Goal: Information Seeking & Learning: Compare options

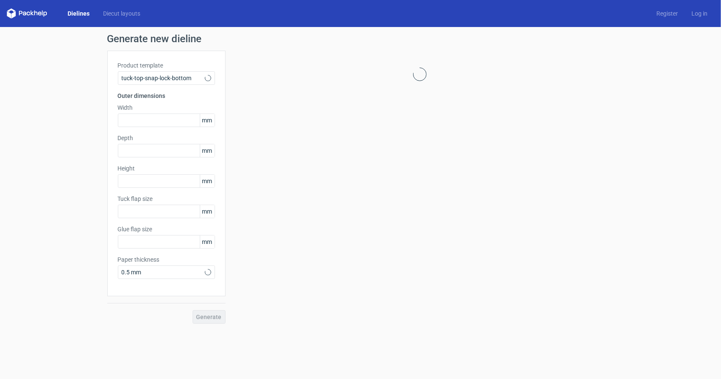
type input "15"
type input "10"
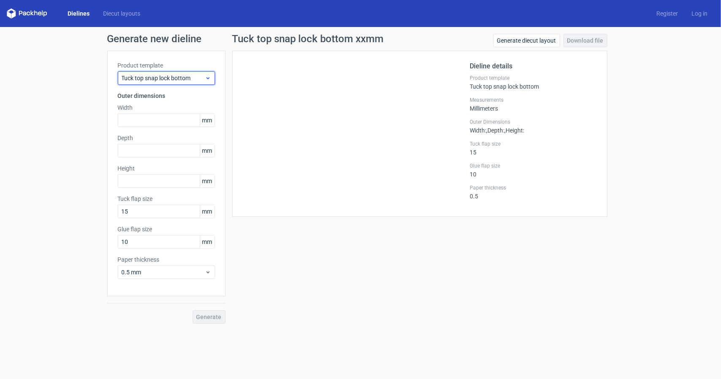
click at [171, 76] on span "Tuck top snap lock bottom" at bounding box center [163, 78] width 83 height 8
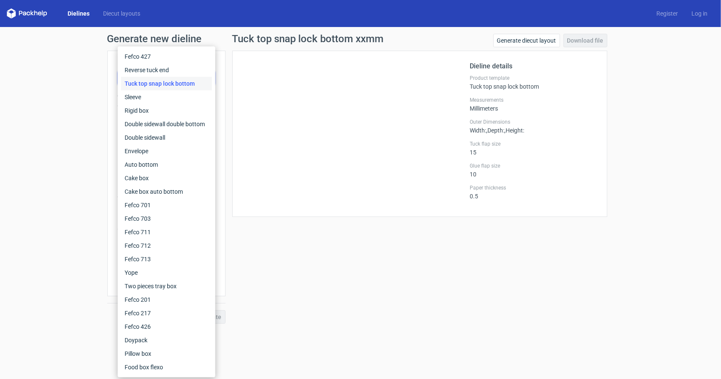
click at [163, 82] on div "Tuck top snap lock bottom" at bounding box center [166, 84] width 91 height 14
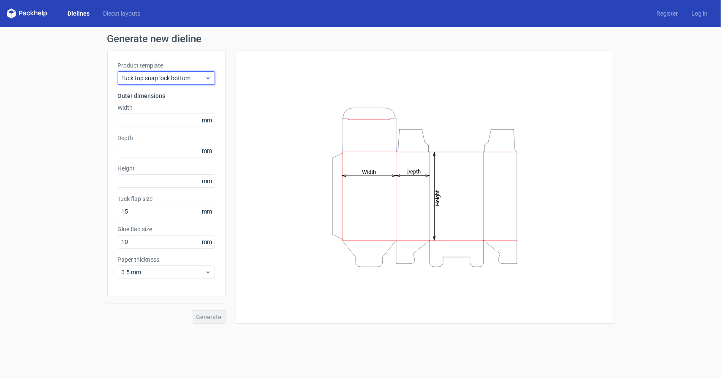
click at [155, 77] on span "Tuck top snap lock bottom" at bounding box center [163, 78] width 83 height 8
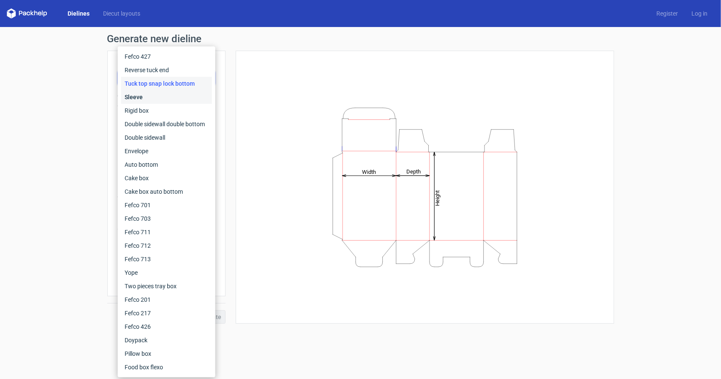
click at [146, 96] on div "Sleeve" at bounding box center [166, 97] width 91 height 14
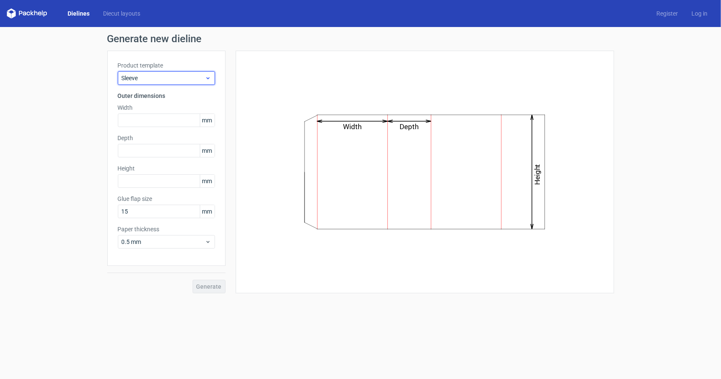
click at [168, 76] on span "Sleeve" at bounding box center [163, 78] width 83 height 8
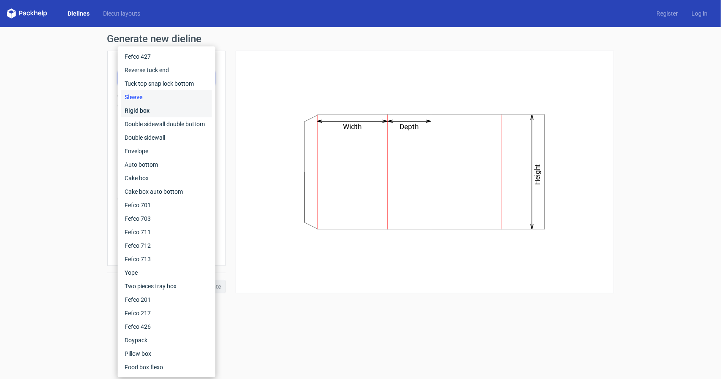
click at [141, 108] on div "Rigid box" at bounding box center [166, 111] width 91 height 14
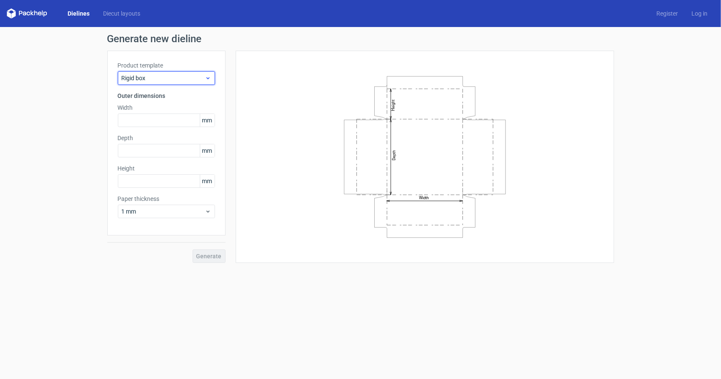
click at [156, 73] on div "Rigid box" at bounding box center [166, 78] width 97 height 14
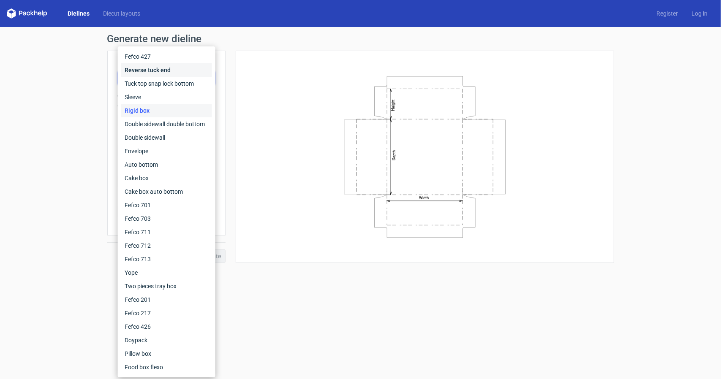
click at [146, 66] on div "Reverse tuck end" at bounding box center [166, 70] width 91 height 14
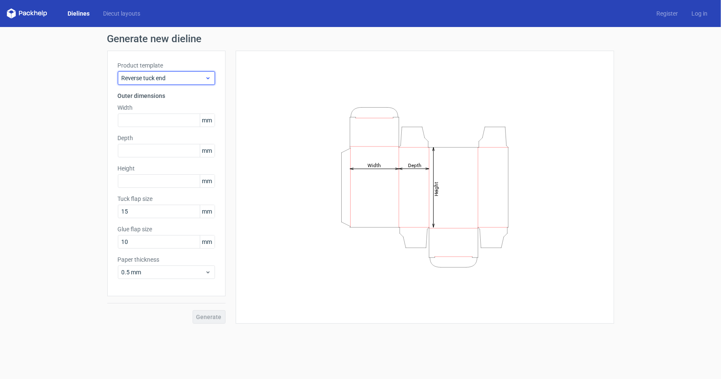
click at [158, 76] on span "Reverse tuck end" at bounding box center [163, 78] width 83 height 8
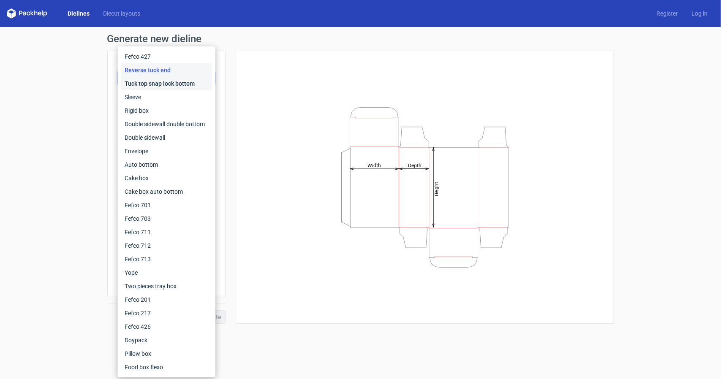
click at [150, 90] on div "Tuck top snap lock bottom" at bounding box center [166, 84] width 91 height 14
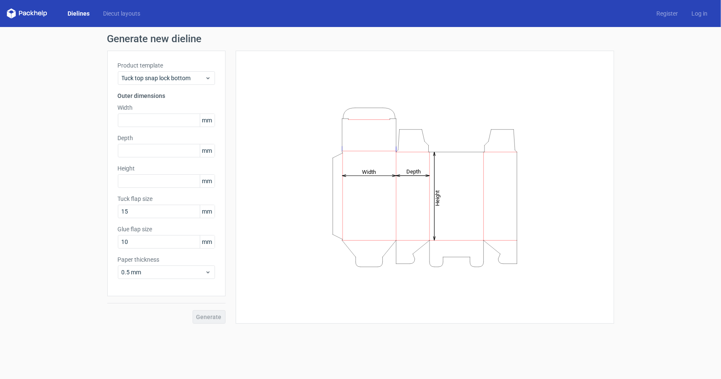
click at [153, 67] on label "Product template" at bounding box center [166, 65] width 97 height 8
click at [152, 75] on span "Tuck top snap lock bottom" at bounding box center [163, 78] width 83 height 8
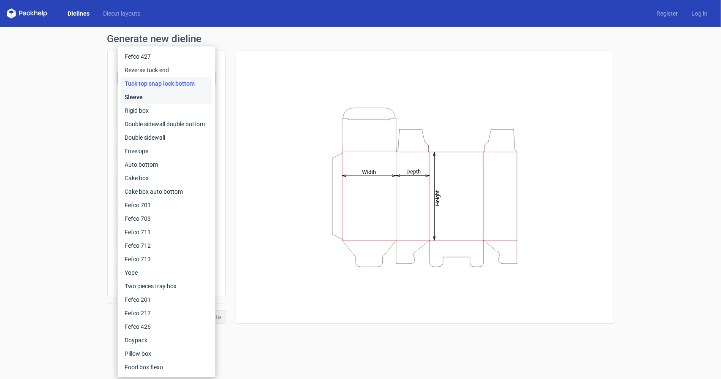
click at [147, 99] on div "Sleeve" at bounding box center [166, 97] width 91 height 14
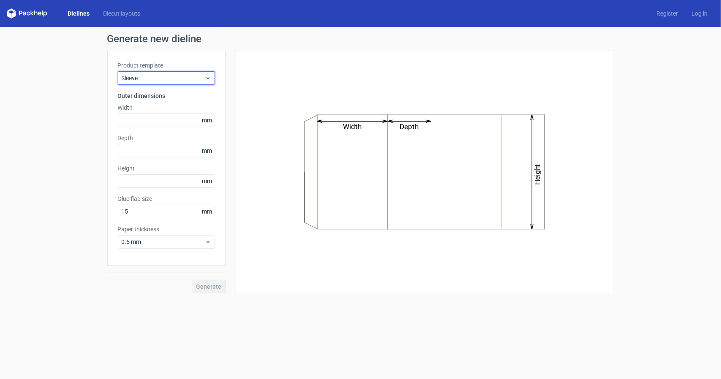
click at [154, 79] on span "Sleeve" at bounding box center [163, 78] width 83 height 8
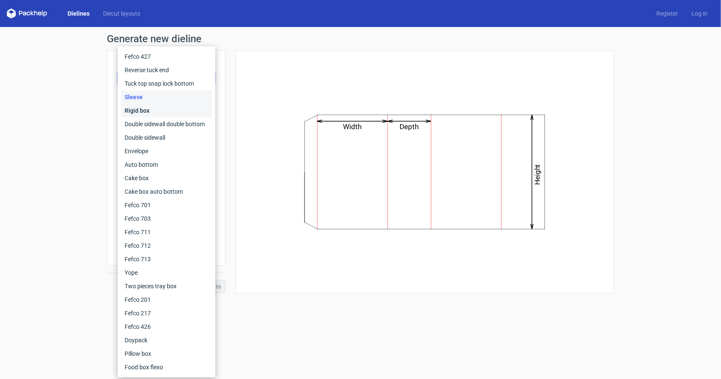
click at [142, 106] on div "Rigid box" at bounding box center [166, 111] width 91 height 14
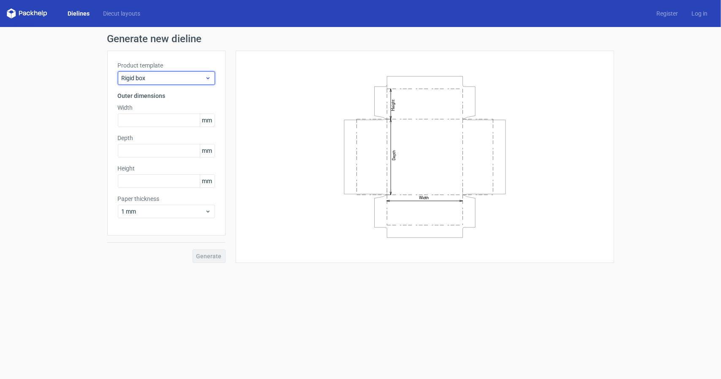
click at [151, 76] on span "Rigid box" at bounding box center [163, 78] width 83 height 8
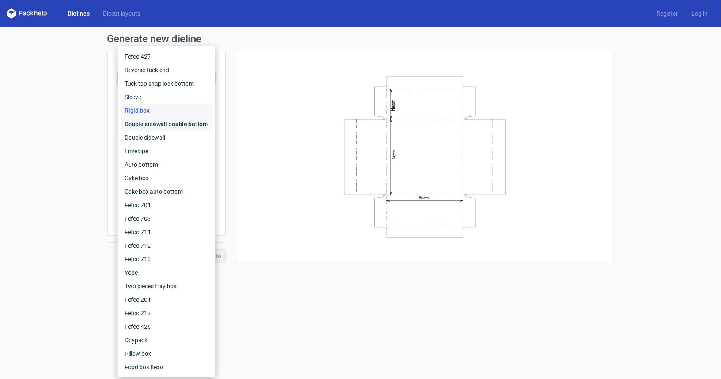
click at [148, 117] on div "Double sidewall double bottom" at bounding box center [166, 124] width 91 height 14
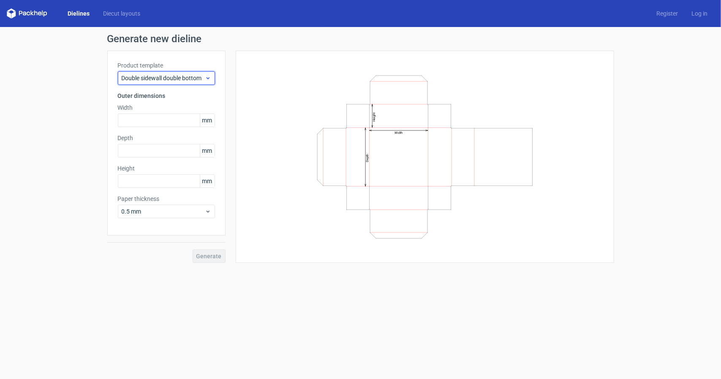
click at [159, 78] on span "Double sidewall double bottom" at bounding box center [163, 78] width 83 height 8
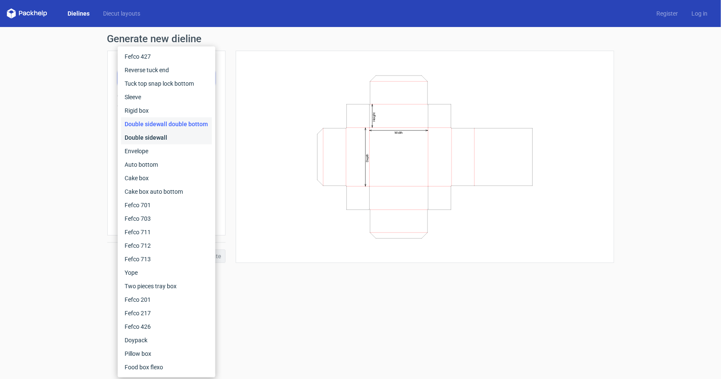
click at [153, 136] on div "Double sidewall" at bounding box center [166, 138] width 91 height 14
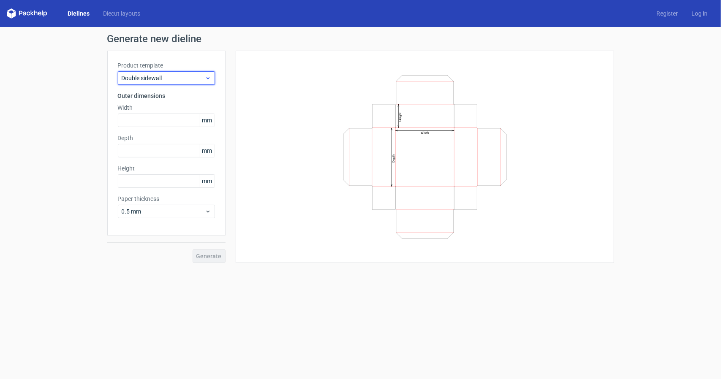
click at [181, 79] on span "Double sidewall" at bounding box center [163, 78] width 83 height 8
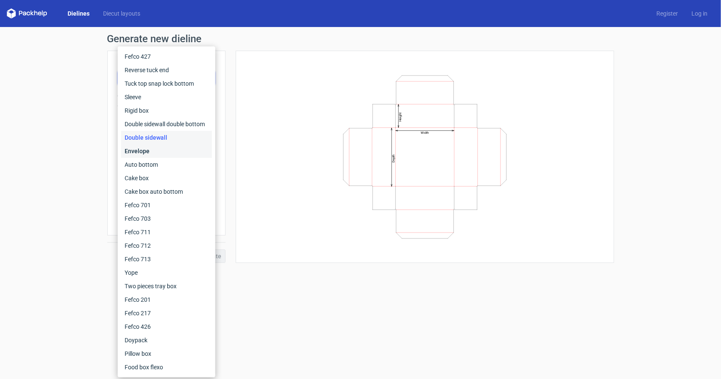
click at [161, 156] on div "Envelope" at bounding box center [166, 152] width 91 height 14
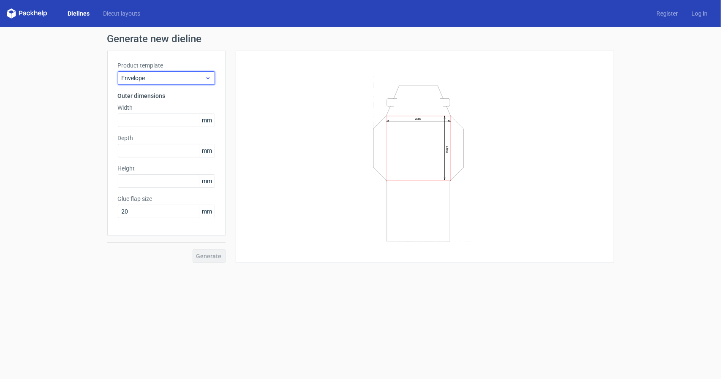
click at [162, 79] on span "Envelope" at bounding box center [163, 78] width 83 height 8
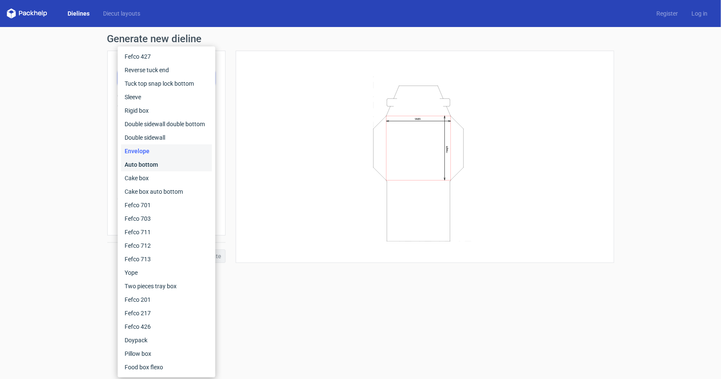
click at [140, 165] on div "Auto bottom" at bounding box center [166, 165] width 91 height 14
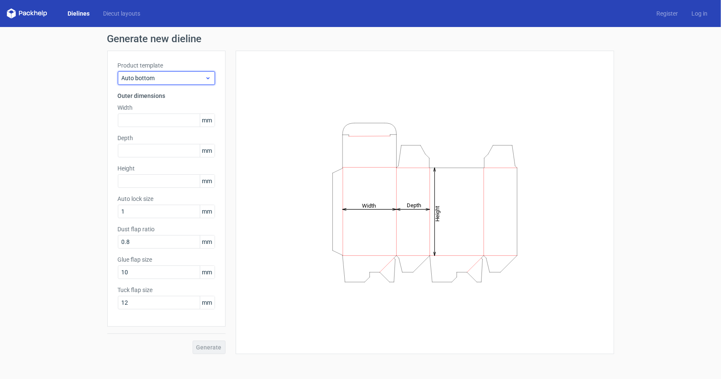
click at [158, 77] on span "Auto bottom" at bounding box center [163, 78] width 83 height 8
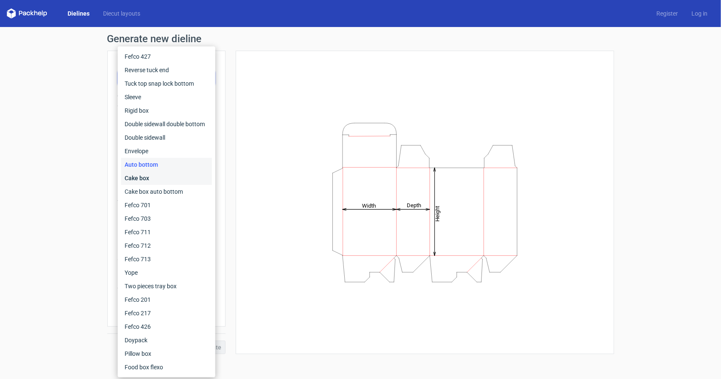
click at [150, 179] on div "Cake box" at bounding box center [166, 179] width 91 height 14
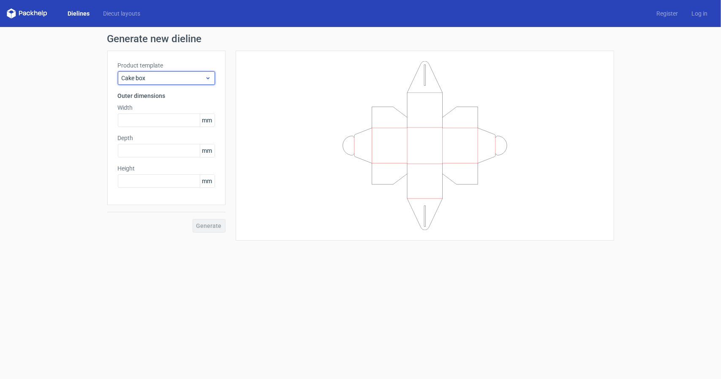
click at [159, 76] on span "Cake box" at bounding box center [163, 78] width 83 height 8
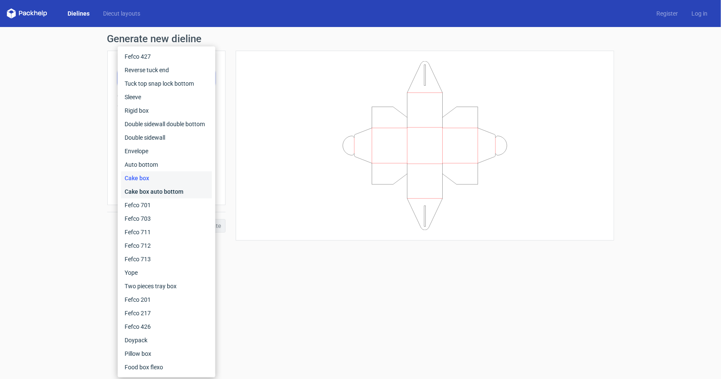
click at [152, 191] on div "Cake box auto bottom" at bounding box center [166, 192] width 91 height 14
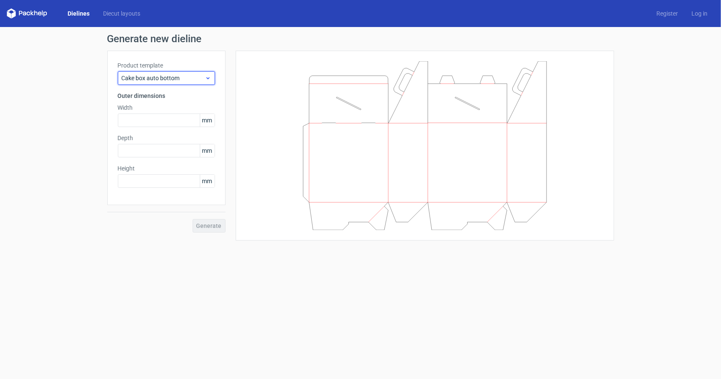
click at [161, 80] on span "Cake box auto bottom" at bounding box center [163, 78] width 83 height 8
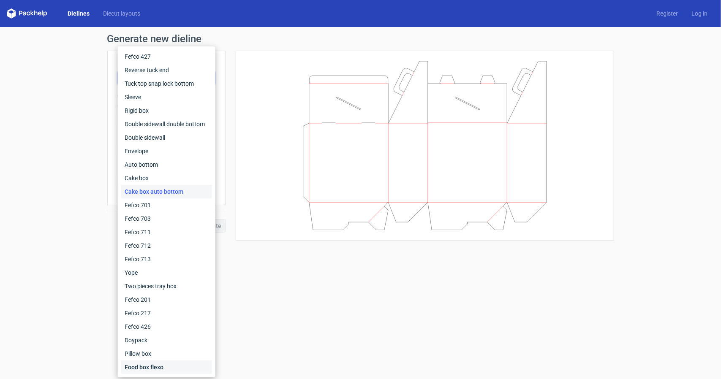
click at [144, 366] on div "Food box flexo" at bounding box center [166, 368] width 91 height 14
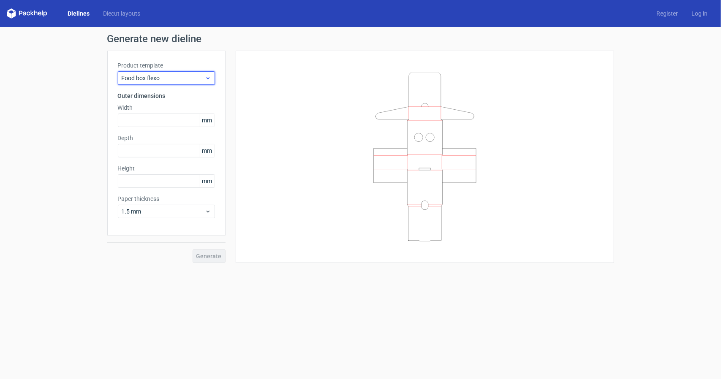
click at [169, 79] on span "Food box flexo" at bounding box center [163, 78] width 83 height 8
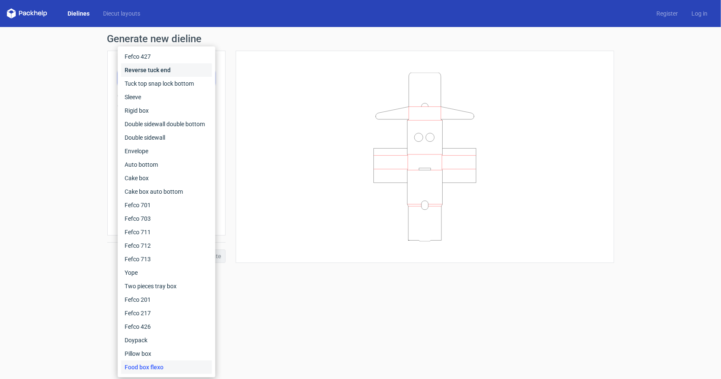
click at [159, 68] on div "Reverse tuck end" at bounding box center [166, 70] width 91 height 14
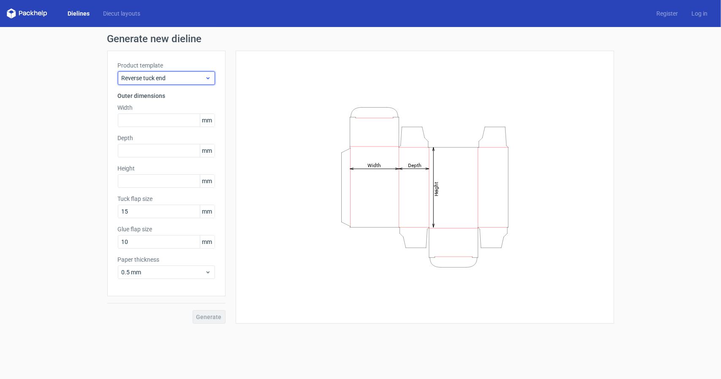
click at [156, 78] on span "Reverse tuck end" at bounding box center [163, 78] width 83 height 8
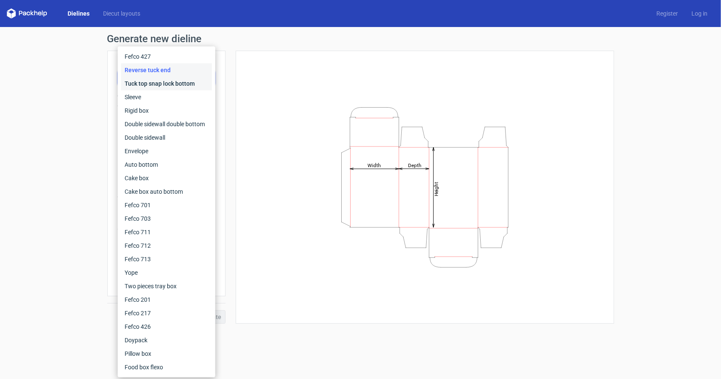
click at [156, 82] on div "Tuck top snap lock bottom" at bounding box center [166, 84] width 91 height 14
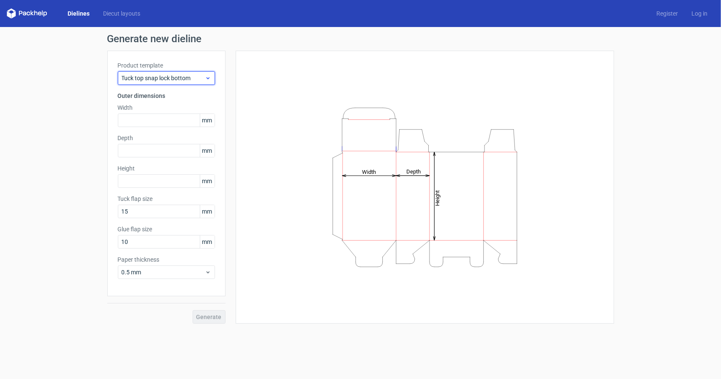
click at [158, 74] on span "Tuck top snap lock bottom" at bounding box center [163, 78] width 83 height 8
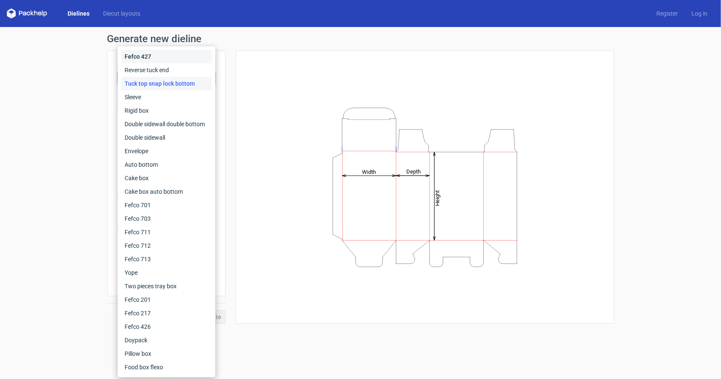
click at [153, 62] on div "Fefco 427" at bounding box center [166, 57] width 91 height 14
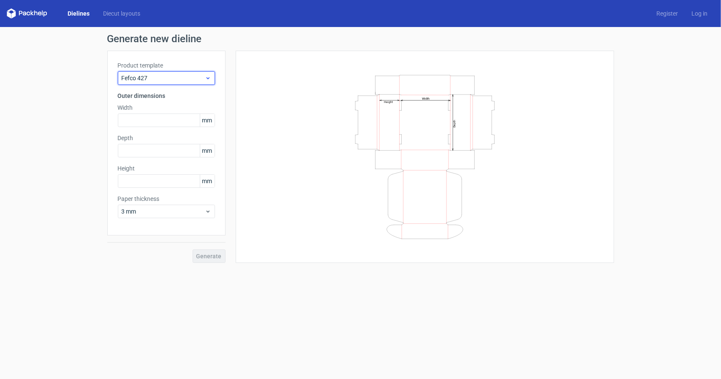
click at [177, 79] on span "Fefco 427" at bounding box center [163, 78] width 83 height 8
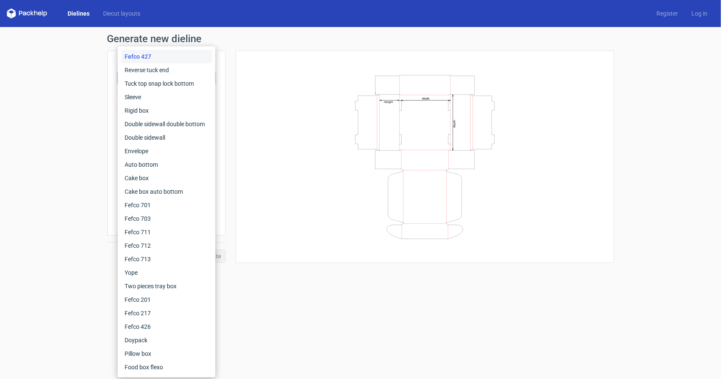
click at [150, 54] on div "Fefco 427" at bounding box center [166, 57] width 91 height 14
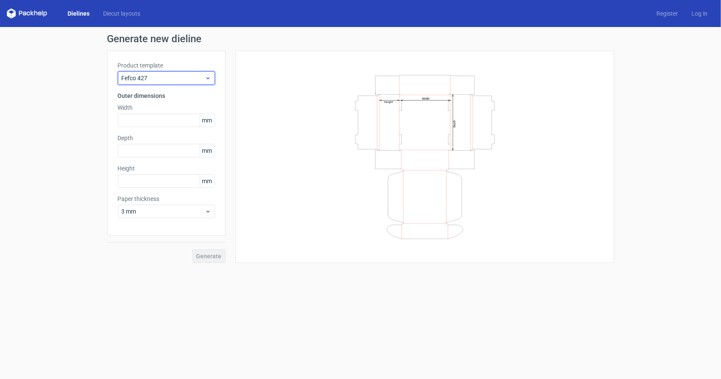
click at [180, 74] on span "Fefco 427" at bounding box center [163, 78] width 83 height 8
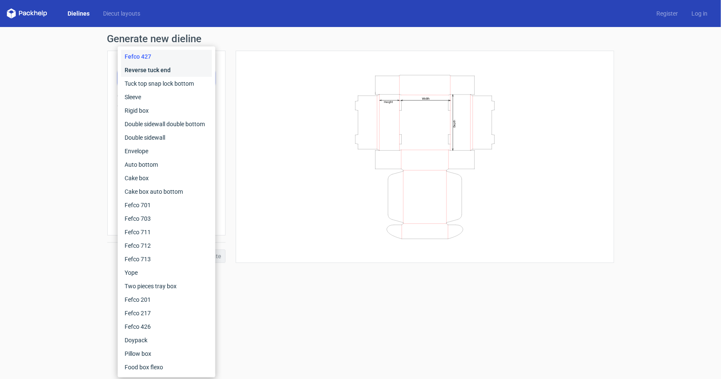
click at [180, 74] on div "Reverse tuck end" at bounding box center [166, 70] width 91 height 14
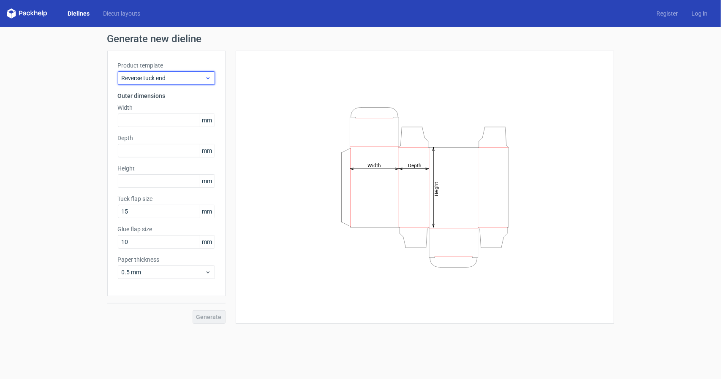
click at [180, 73] on div "Reverse tuck end" at bounding box center [166, 78] width 97 height 14
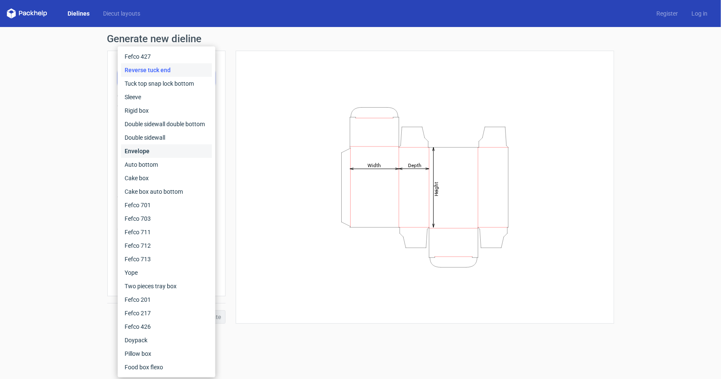
click at [148, 152] on div "Envelope" at bounding box center [166, 152] width 91 height 14
